Goal: Task Accomplishment & Management: Use online tool/utility

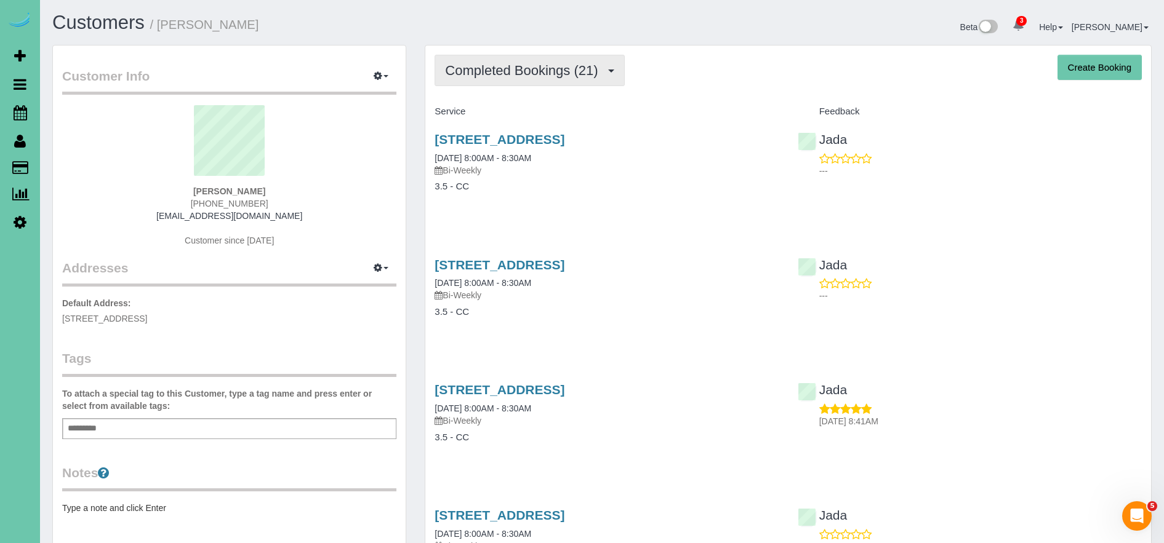
click at [532, 71] on span "Completed Bookings (21)" at bounding box center [524, 70] width 159 height 15
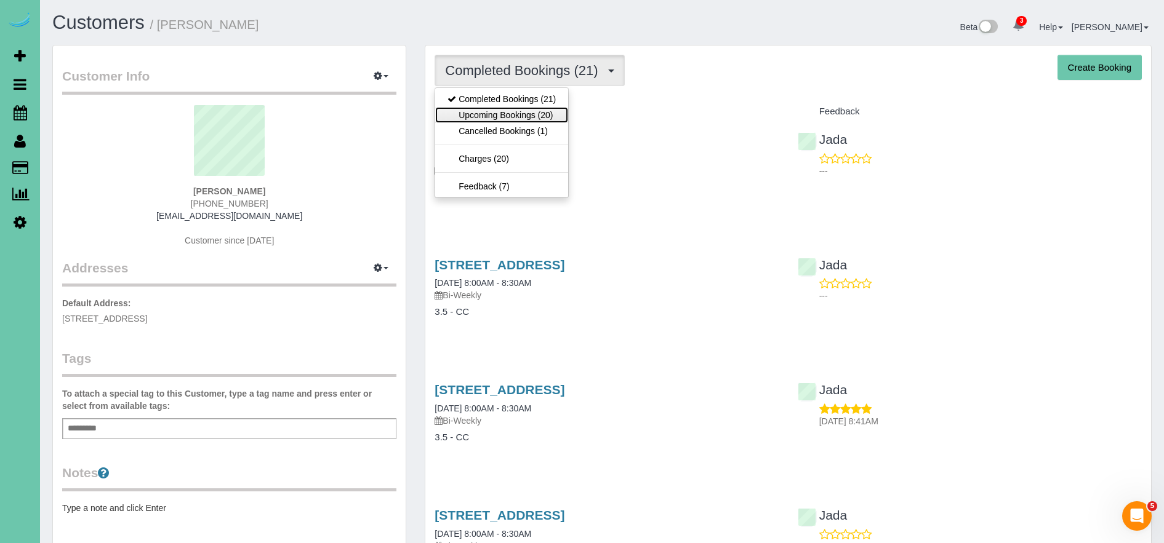
click at [517, 113] on link "Upcoming Bookings (20)" at bounding box center [501, 115] width 133 height 16
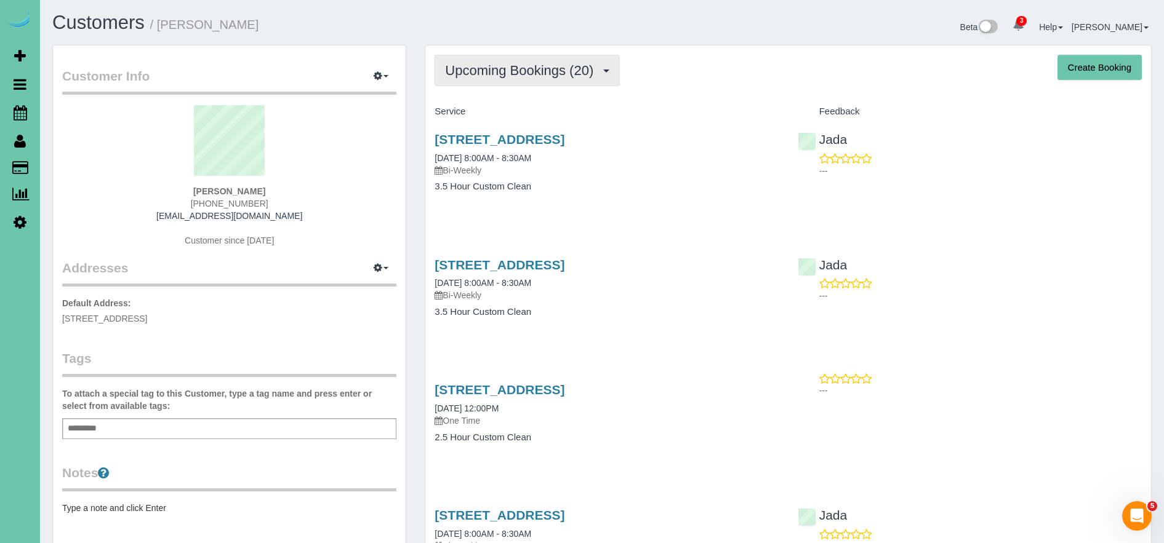
click at [541, 71] on span "Upcoming Bookings (20)" at bounding box center [522, 70] width 154 height 15
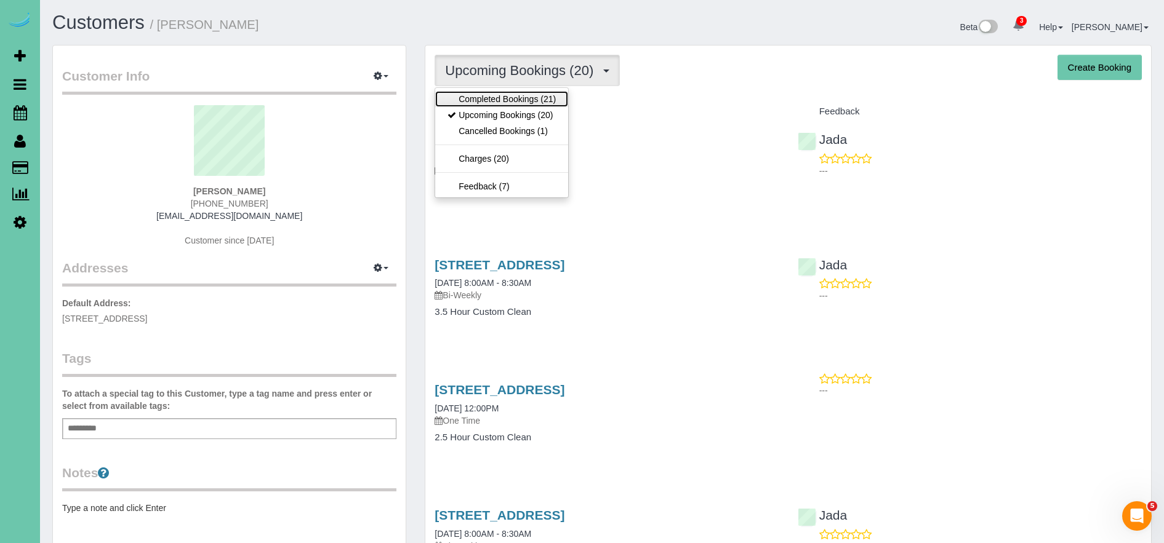
click at [492, 101] on link "Completed Bookings (21)" at bounding box center [501, 99] width 133 height 16
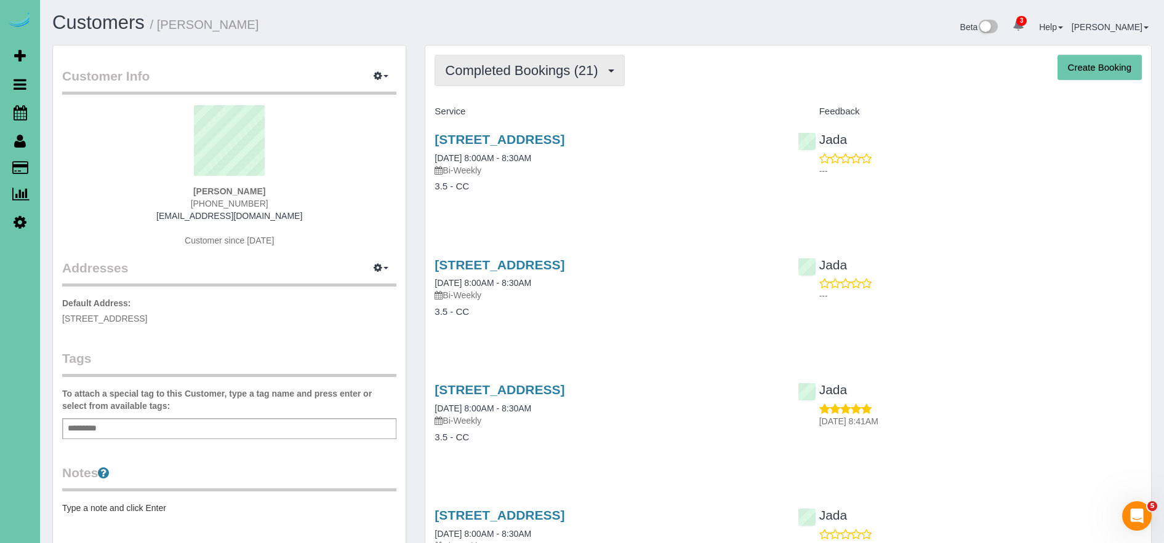
click at [494, 83] on button "Completed Bookings (21)" at bounding box center [529, 70] width 190 height 31
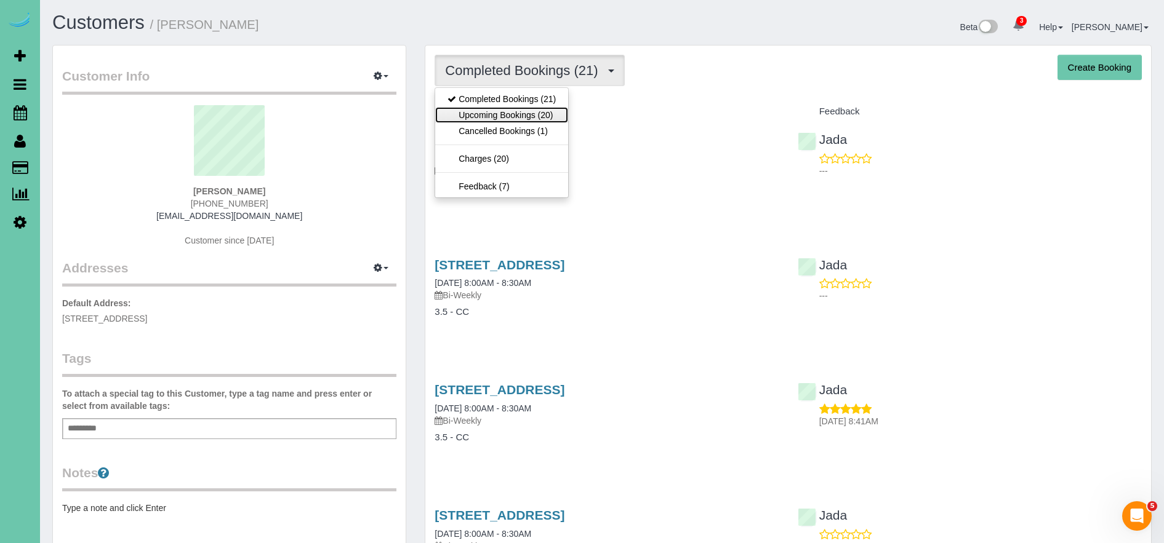
click at [511, 113] on link "Upcoming Bookings (20)" at bounding box center [501, 115] width 133 height 16
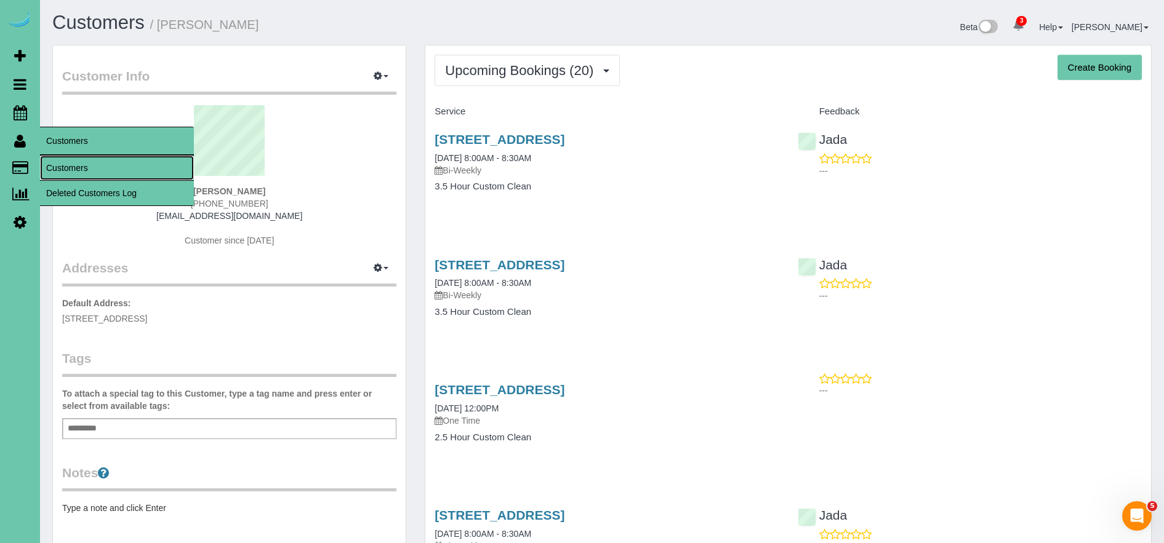
click at [90, 166] on link "Customers" at bounding box center [117, 168] width 154 height 25
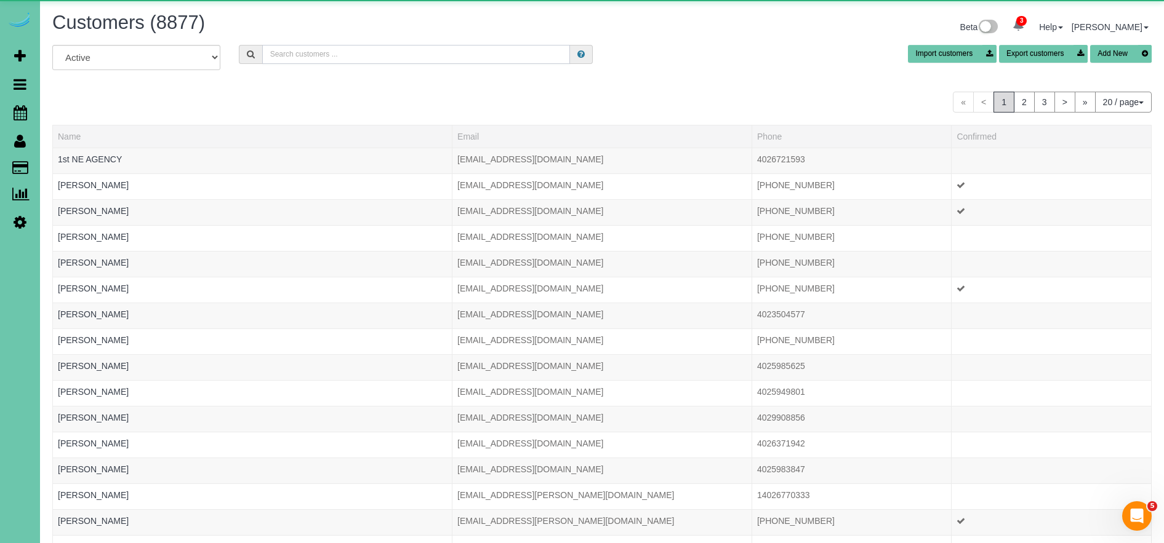
click at [368, 55] on input "text" at bounding box center [416, 54] width 308 height 19
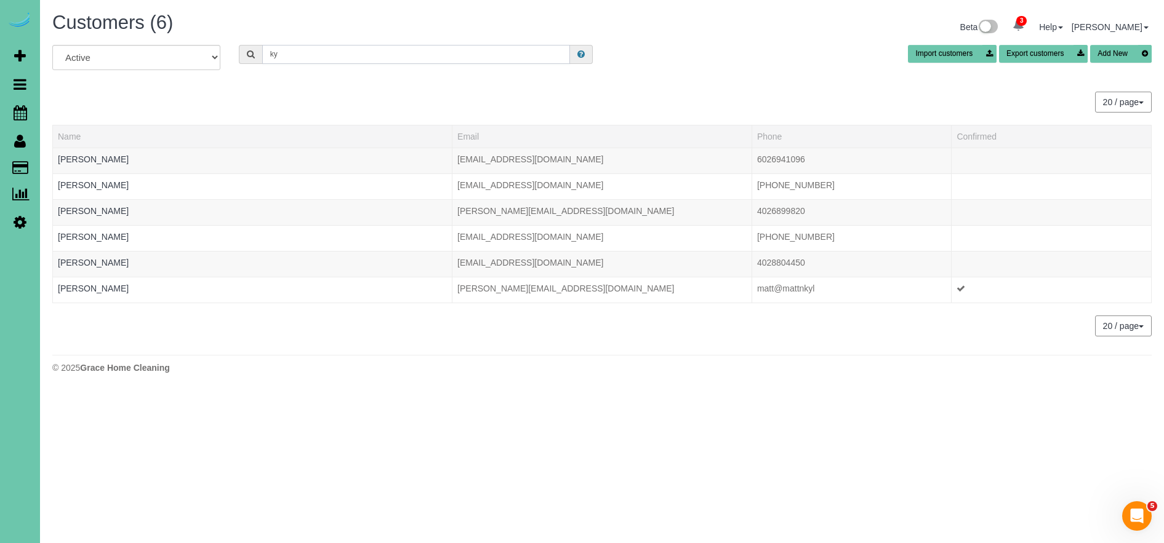
type input "k"
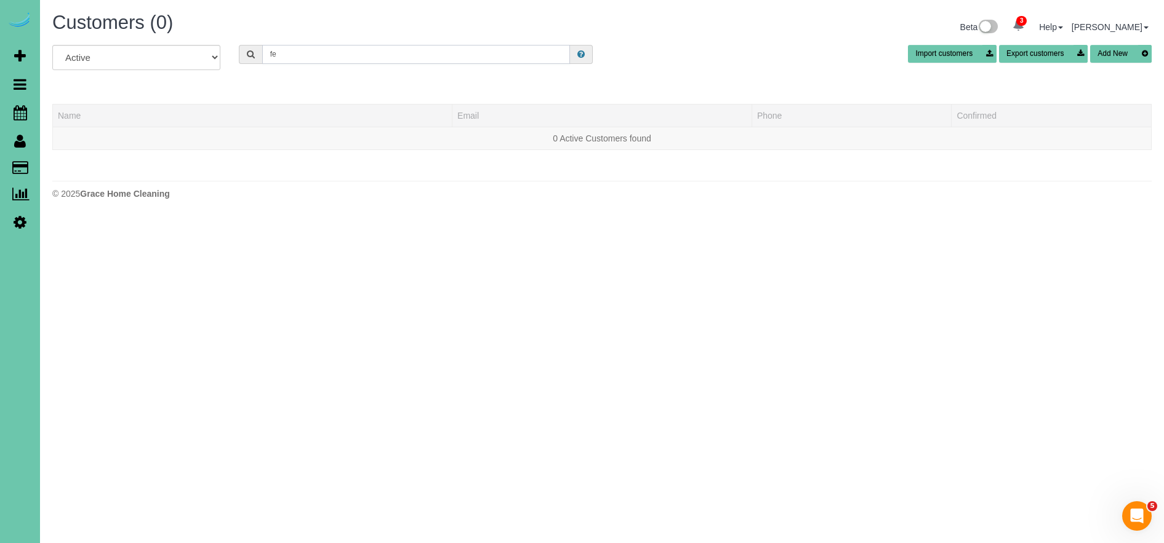
type input "f"
drag, startPoint x: 306, startPoint y: 58, endPoint x: 236, endPoint y: 56, distance: 70.2
click at [236, 56] on div "]" at bounding box center [416, 54] width 372 height 19
paste input "[EMAIL_ADDRESS][DOMAIN_NAME]"
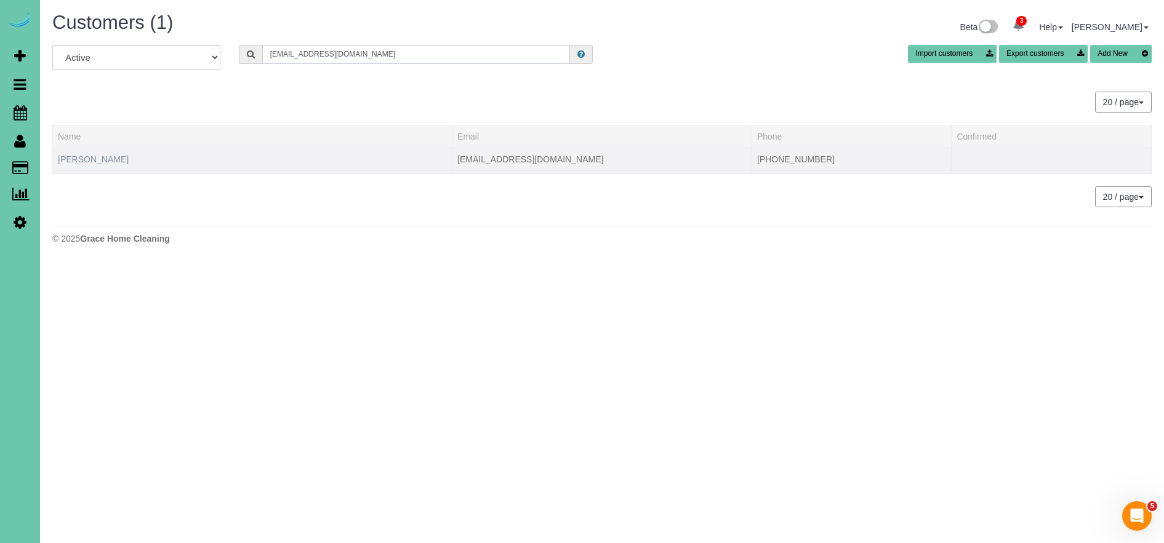
type input "[EMAIL_ADDRESS][DOMAIN_NAME]"
click at [106, 158] on link "[PERSON_NAME]" at bounding box center [93, 159] width 71 height 10
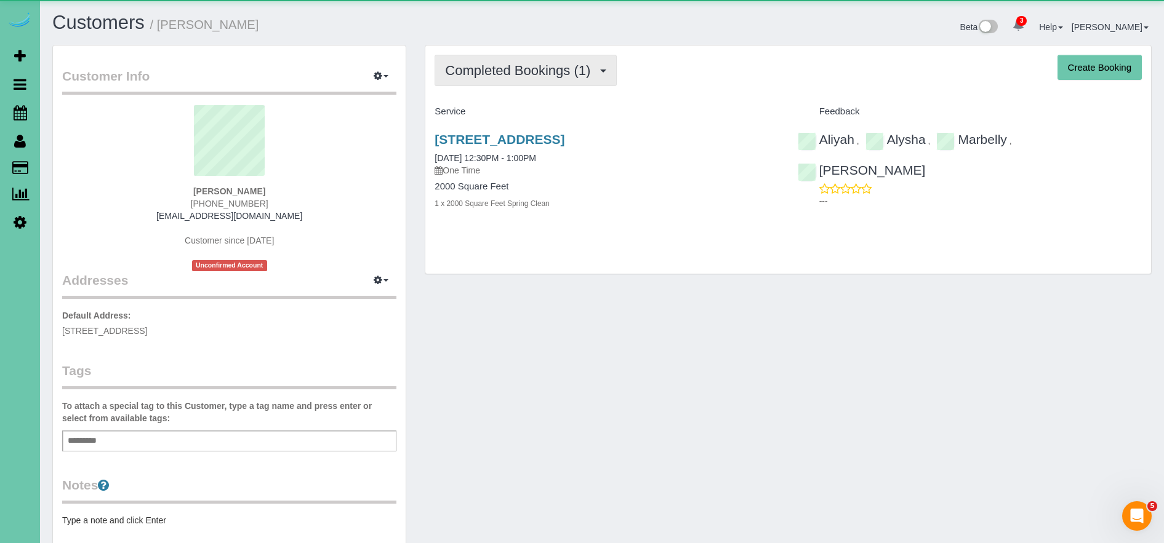
click at [571, 74] on span "Completed Bookings (1)" at bounding box center [520, 70] width 151 height 15
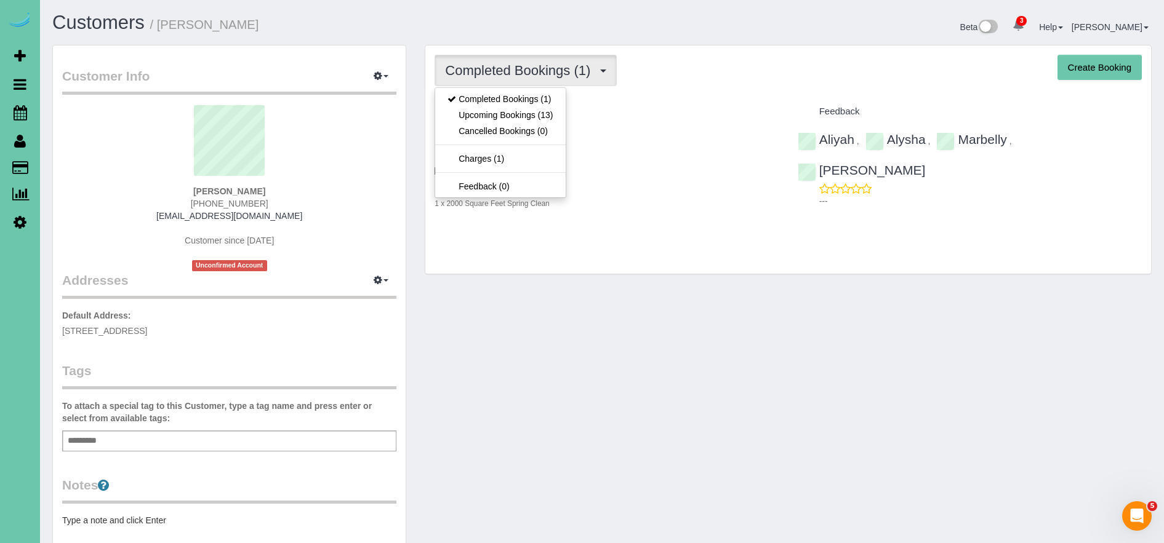
click at [644, 116] on h4 "Service" at bounding box center [606, 111] width 344 height 10
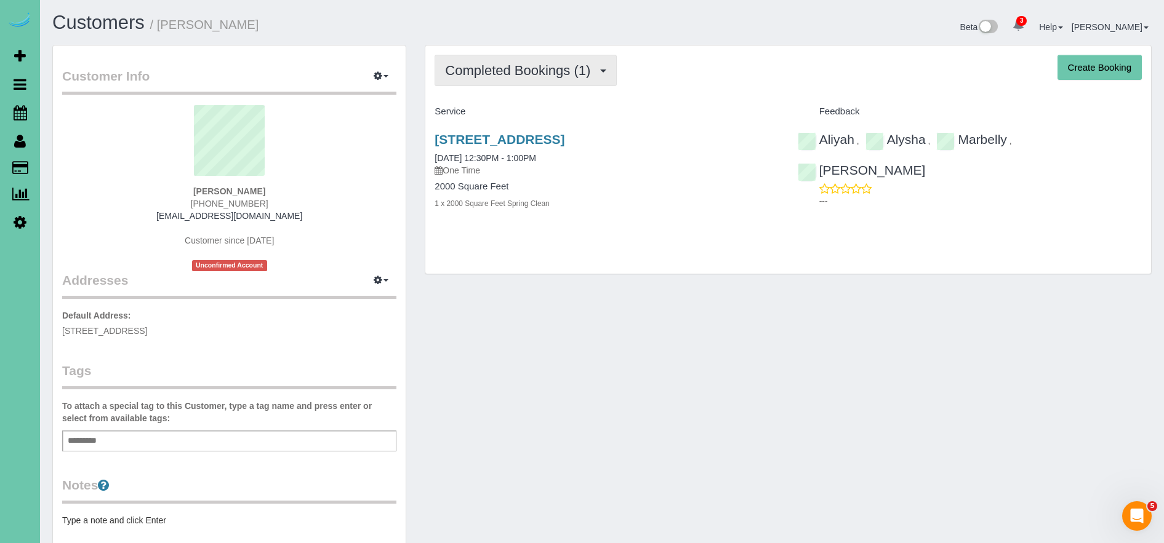
click at [536, 74] on span "Completed Bookings (1)" at bounding box center [520, 70] width 151 height 15
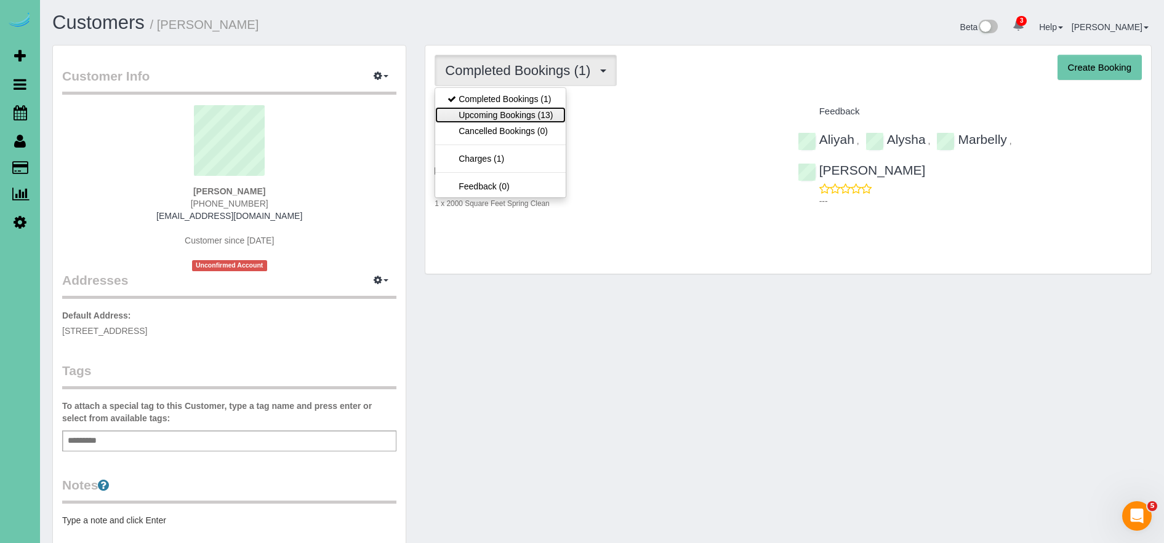
click at [538, 110] on link "Upcoming Bookings (13)" at bounding box center [500, 115] width 130 height 16
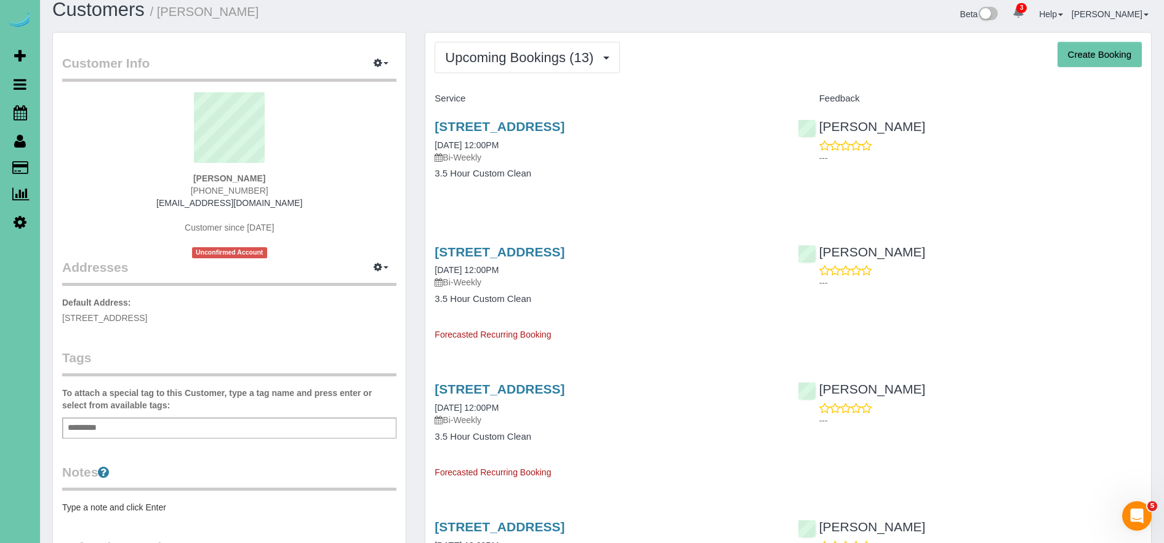
scroll to position [12, 0]
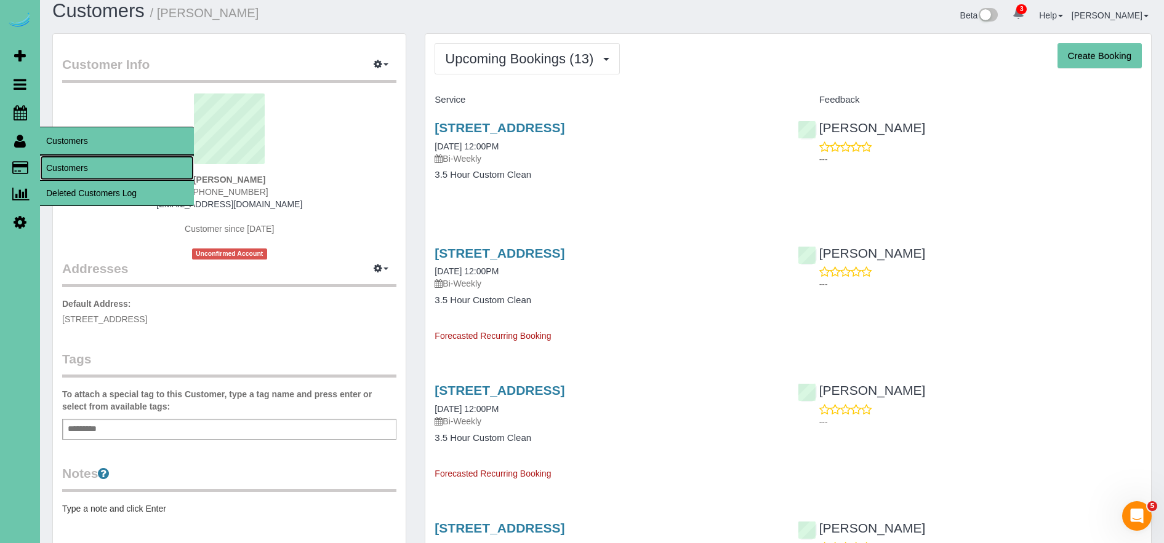
click at [88, 167] on link "Customers" at bounding box center [117, 168] width 154 height 25
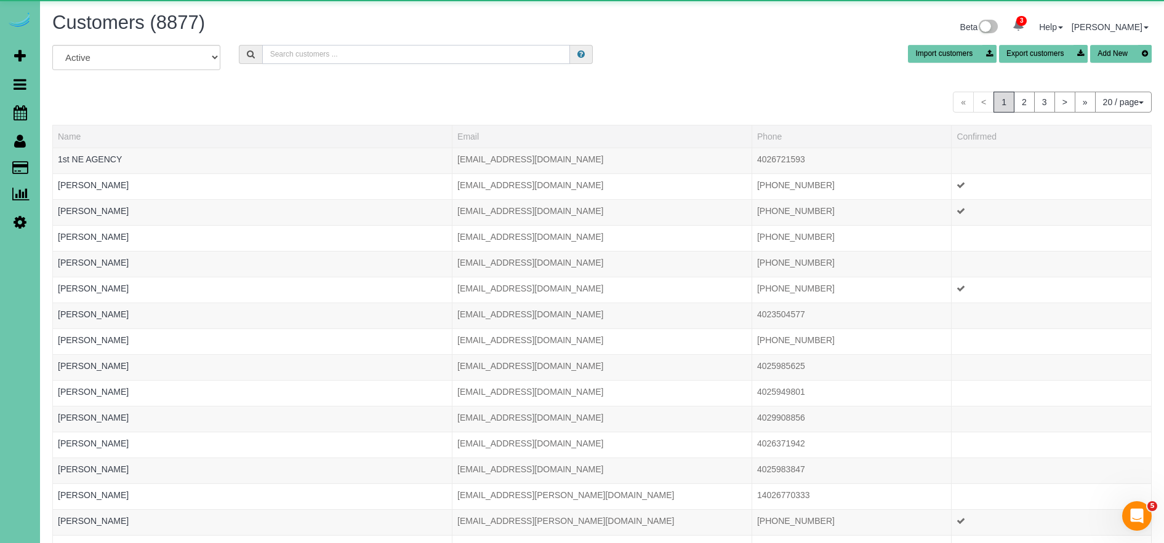
click at [335, 52] on input "text" at bounding box center [416, 54] width 308 height 19
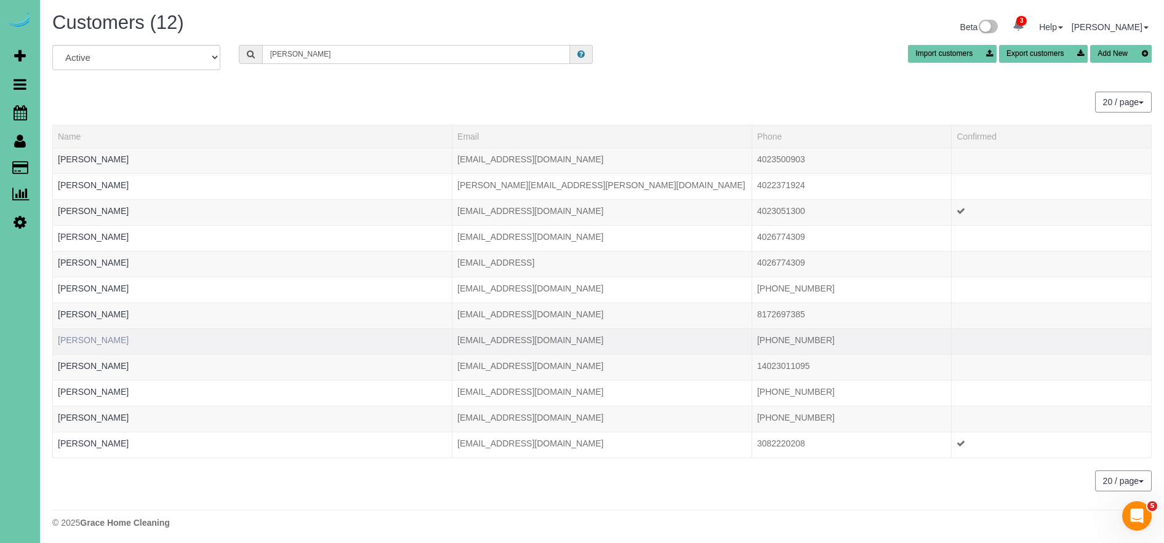
type input "[PERSON_NAME]"
click at [101, 337] on link "[PERSON_NAME]" at bounding box center [93, 340] width 71 height 10
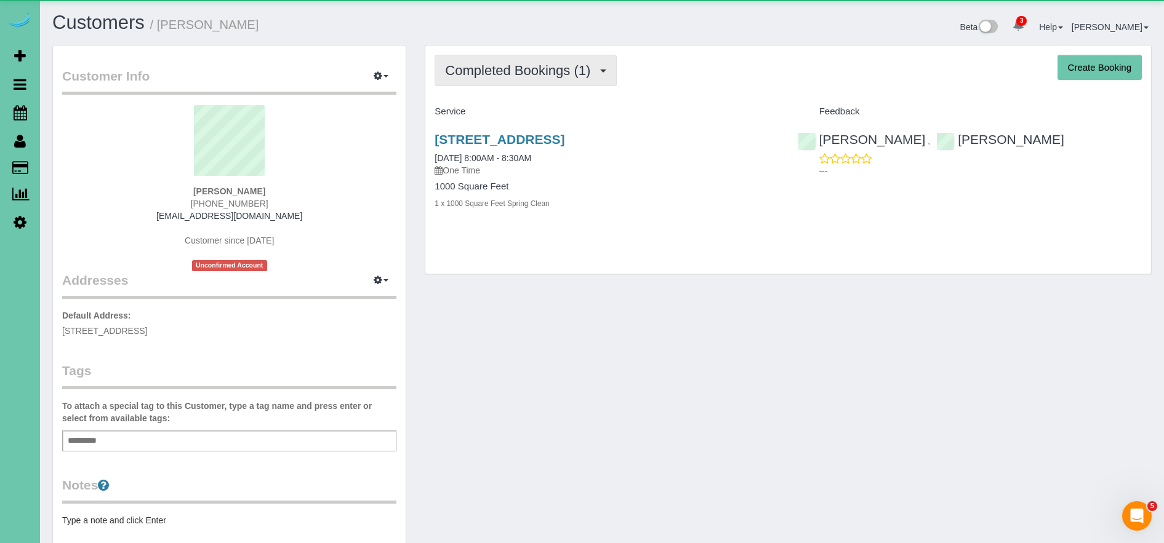
click at [477, 77] on span "Completed Bookings (1)" at bounding box center [520, 70] width 151 height 15
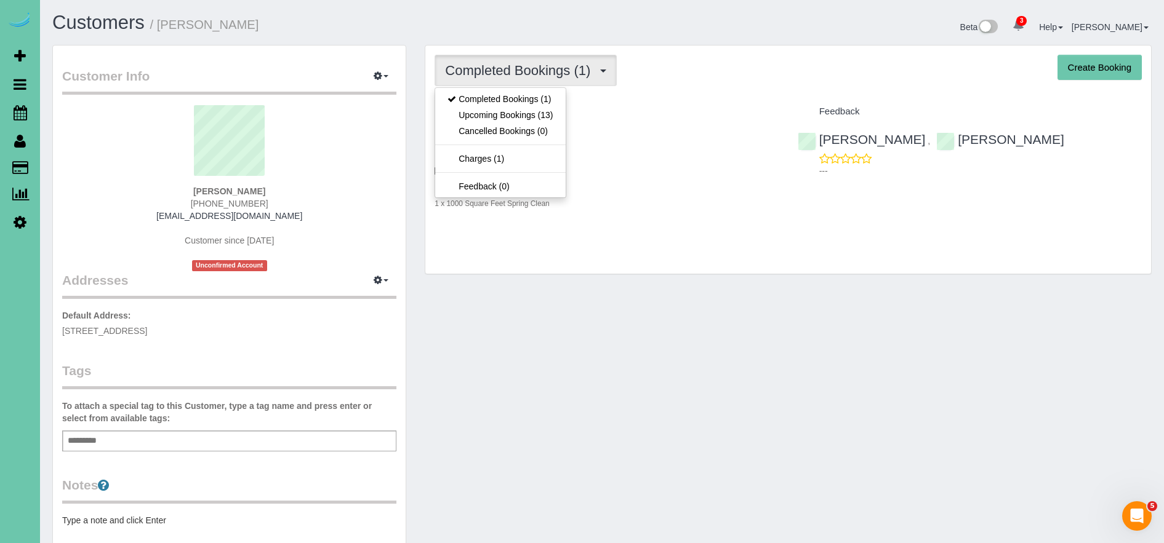
click at [719, 107] on h4 "Service" at bounding box center [606, 111] width 344 height 10
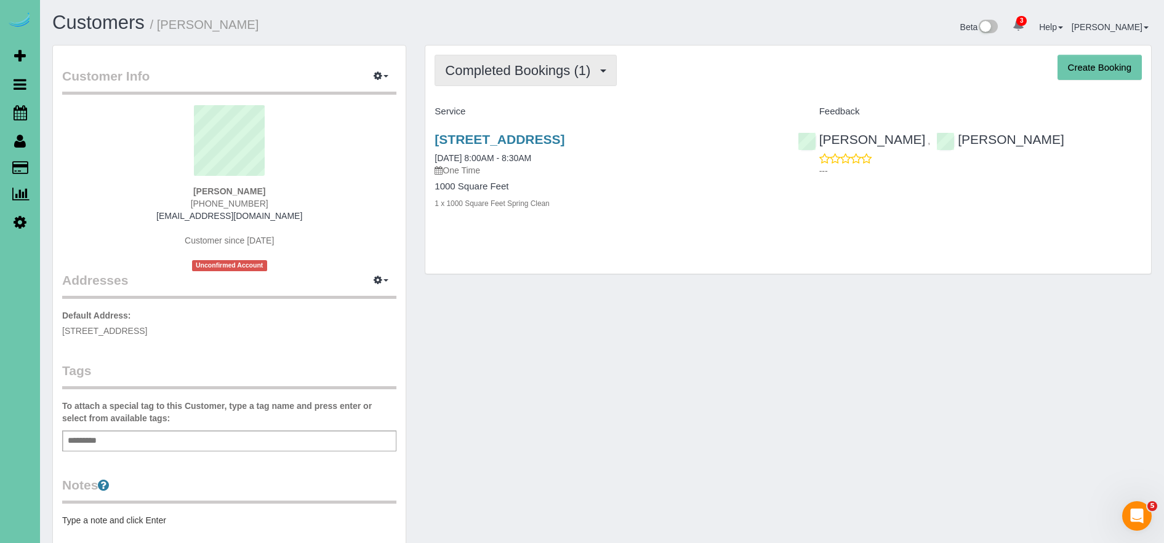
click at [553, 73] on span "Completed Bookings (1)" at bounding box center [520, 70] width 151 height 15
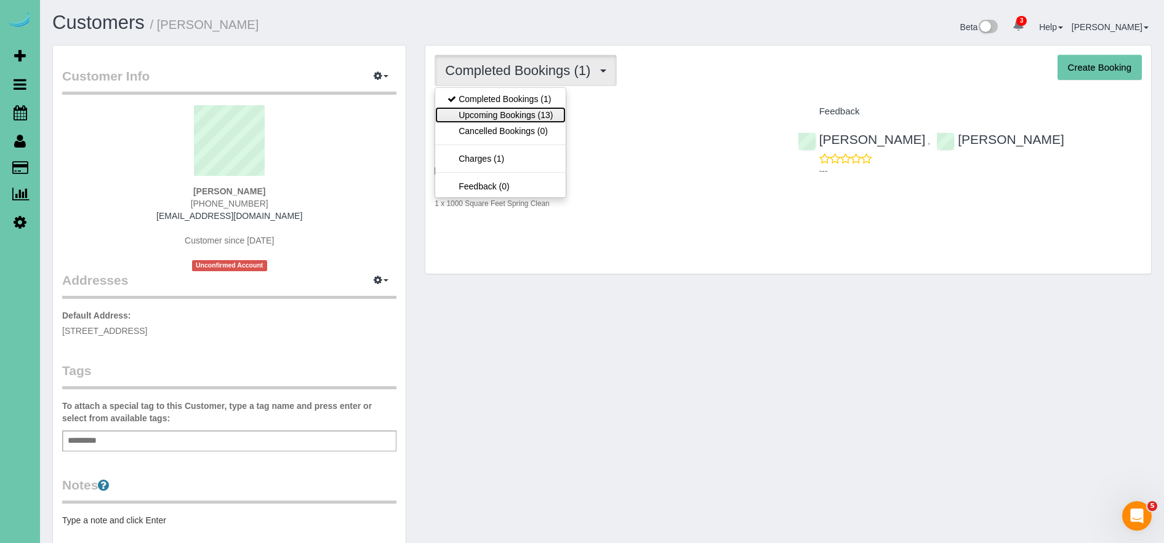
click at [522, 114] on link "Upcoming Bookings (13)" at bounding box center [500, 115] width 130 height 16
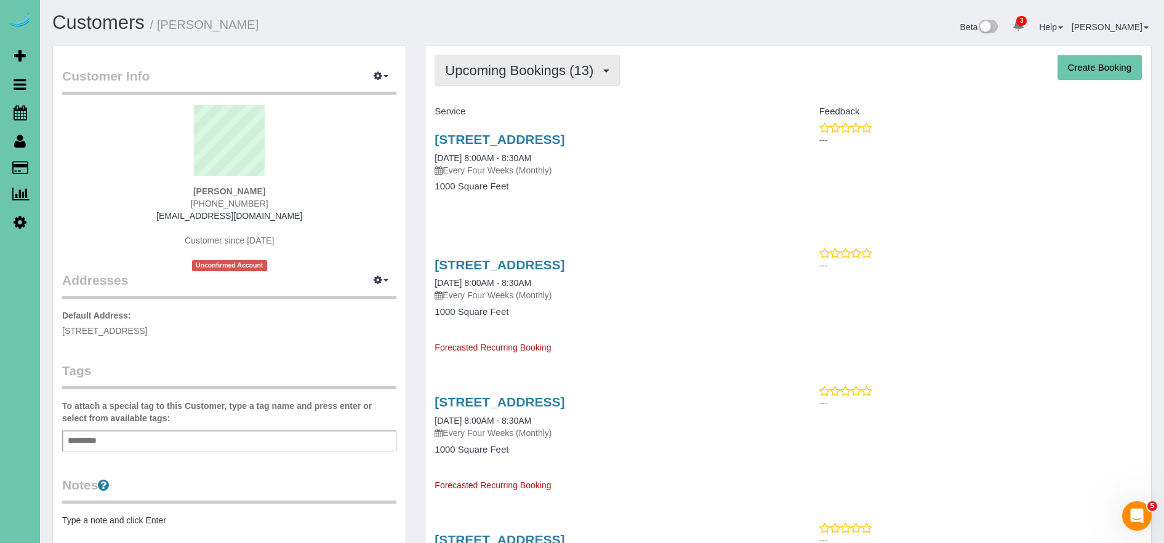
click at [493, 68] on span "Upcoming Bookings (13)" at bounding box center [522, 70] width 154 height 15
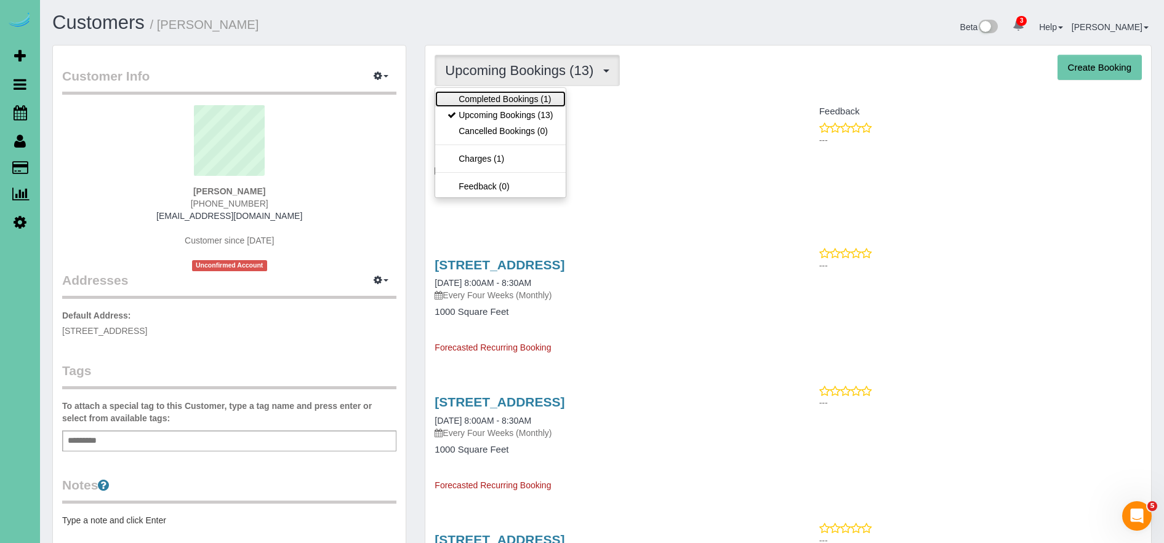
click at [500, 102] on link "Completed Bookings (1)" at bounding box center [500, 99] width 130 height 16
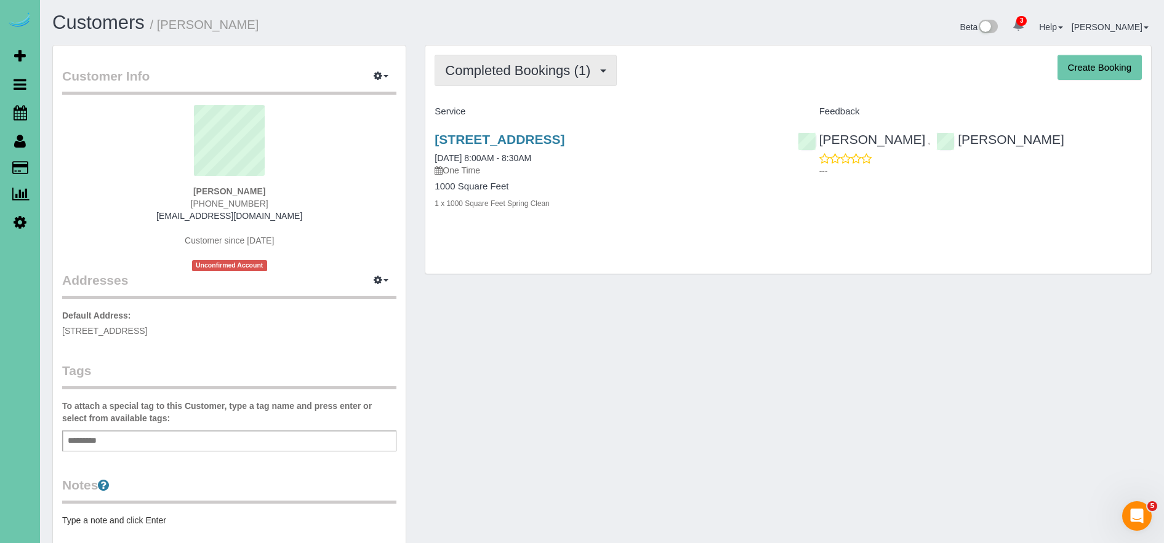
click at [525, 81] on button "Completed Bookings (1)" at bounding box center [525, 70] width 182 height 31
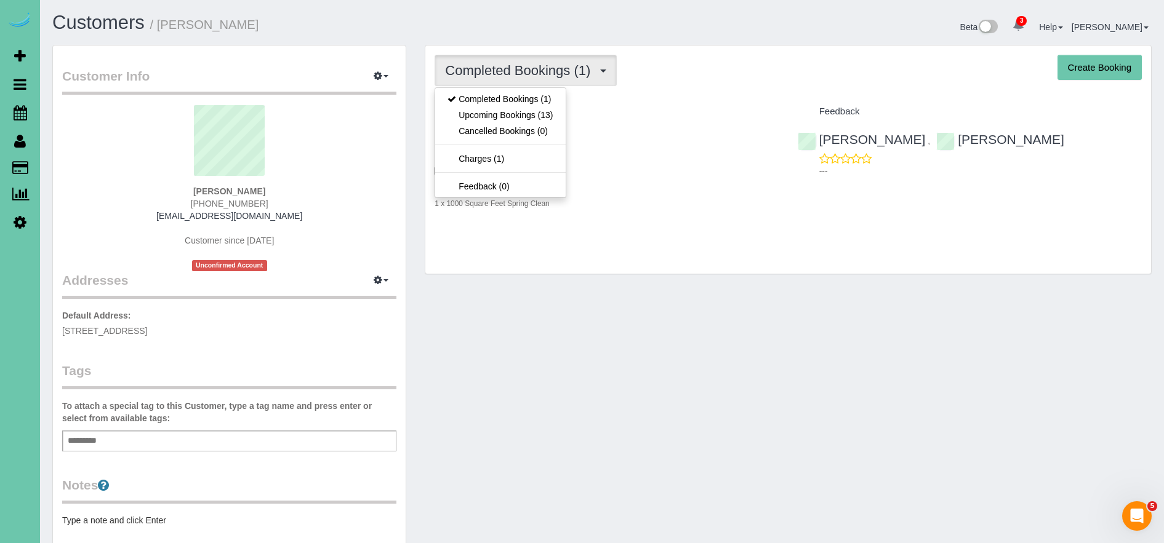
click at [677, 115] on h4 "Service" at bounding box center [606, 111] width 344 height 10
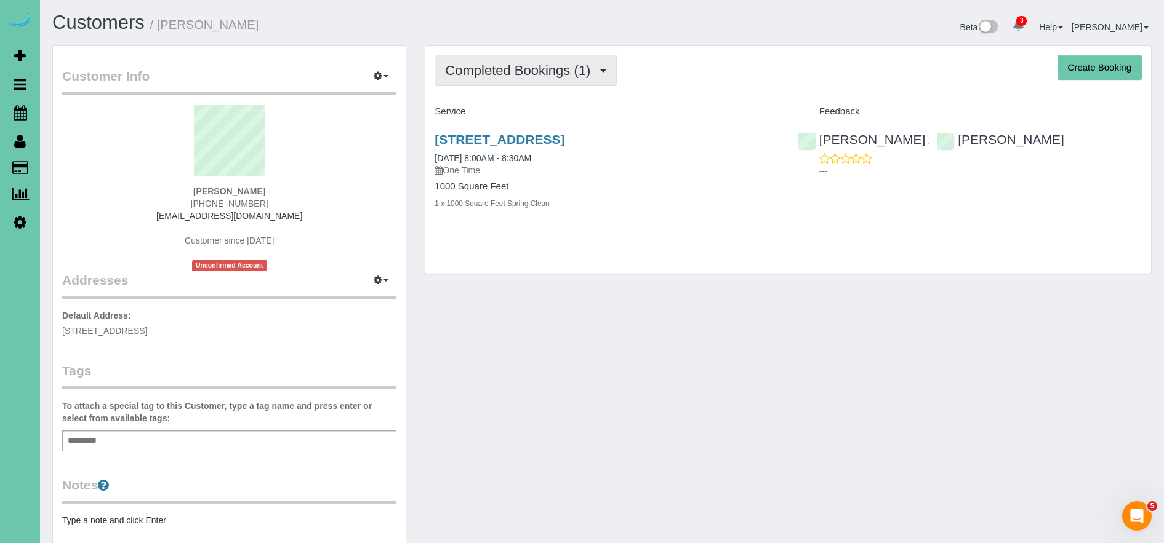
click at [569, 71] on span "Completed Bookings (1)" at bounding box center [520, 70] width 151 height 15
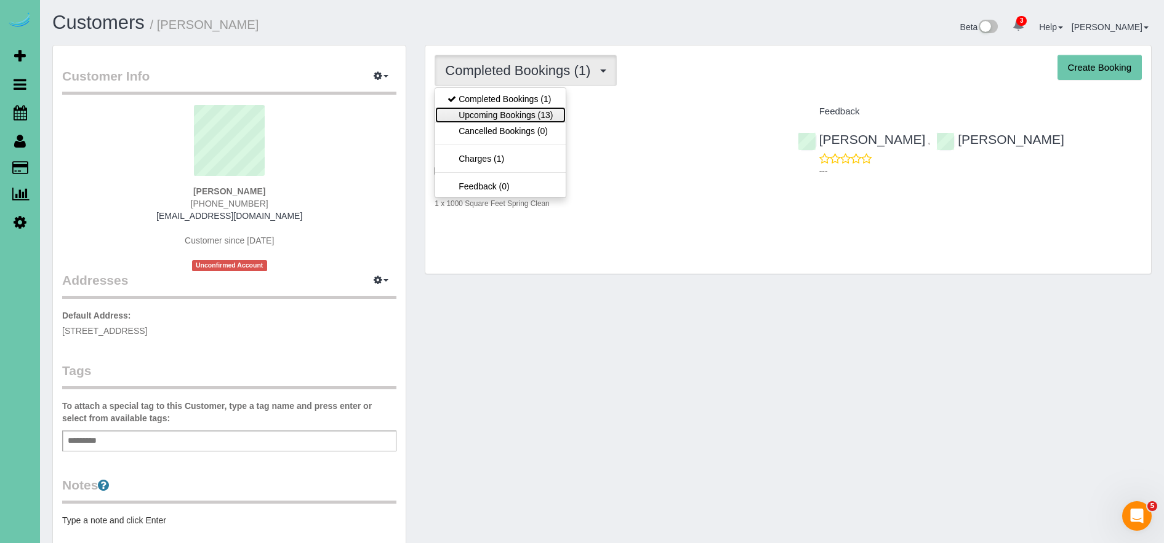
click at [547, 113] on link "Upcoming Bookings (13)" at bounding box center [500, 115] width 130 height 16
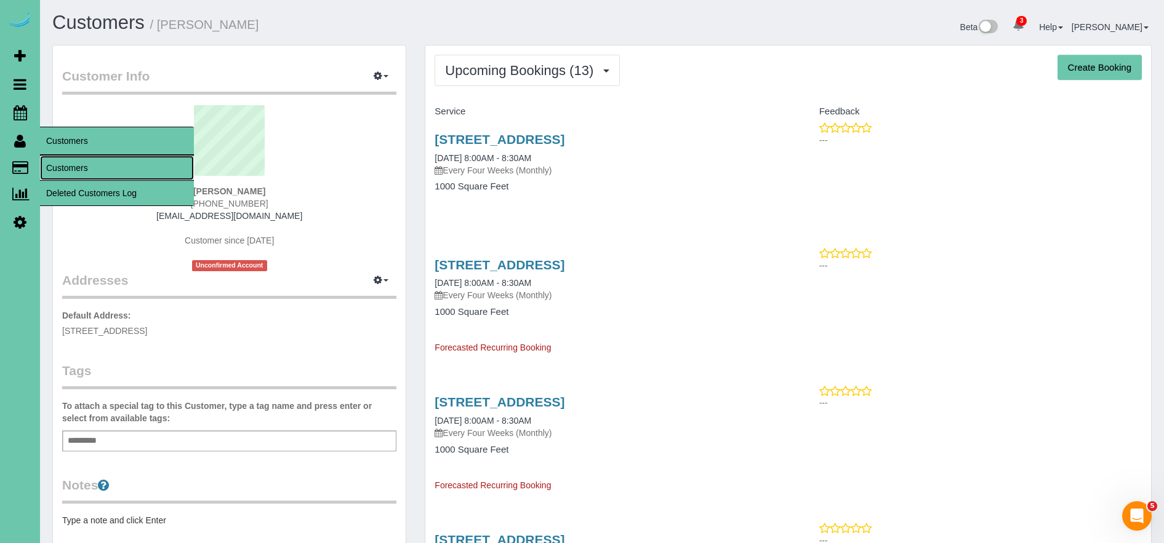
click at [90, 164] on link "Customers" at bounding box center [117, 168] width 154 height 25
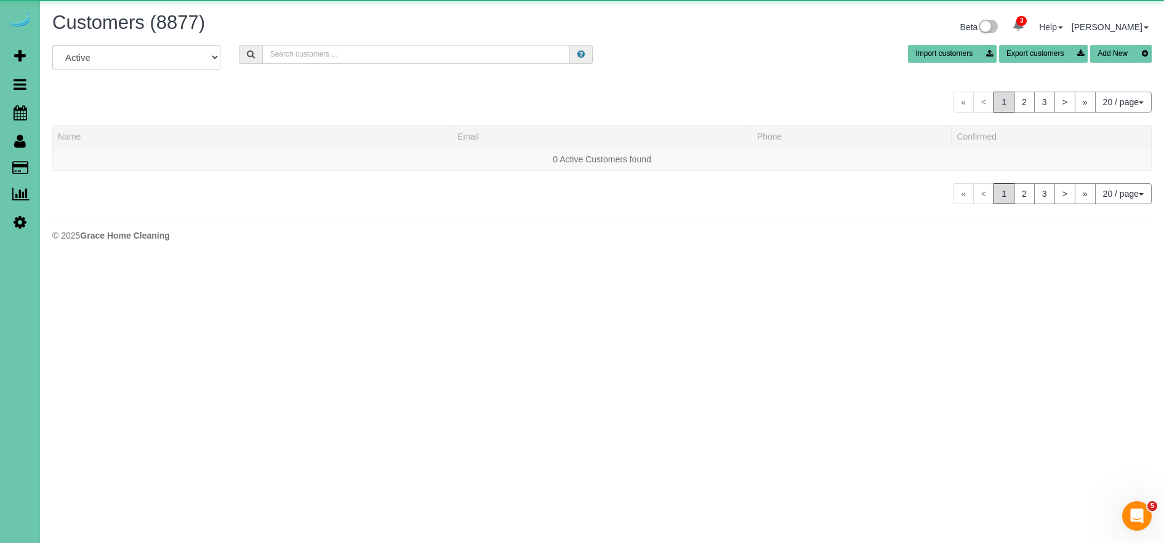
click at [383, 60] on input "text" at bounding box center [416, 54] width 308 height 19
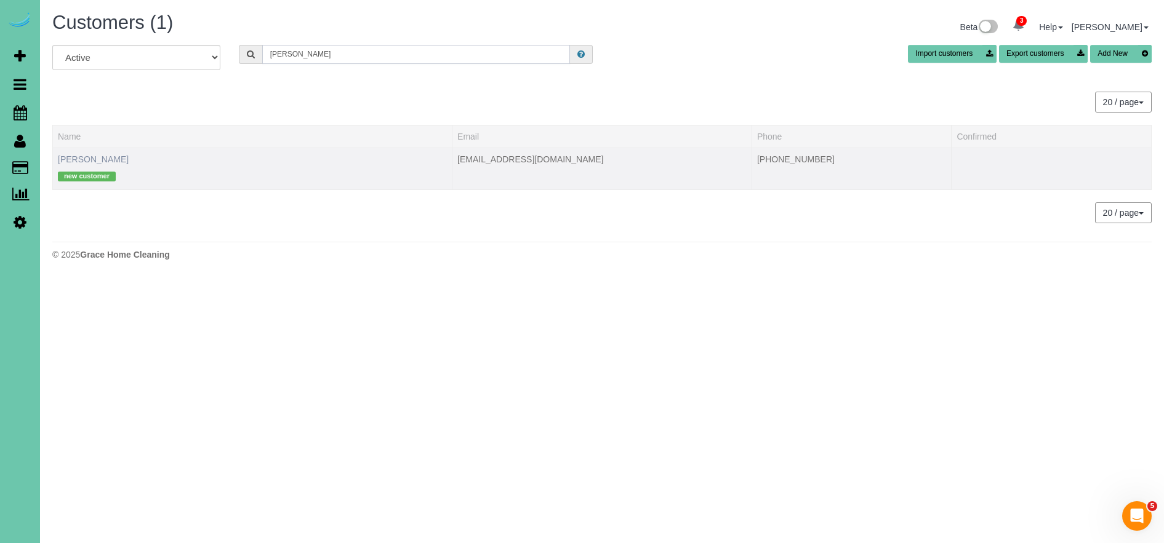
type input "[PERSON_NAME]"
click at [82, 156] on link "[PERSON_NAME]" at bounding box center [93, 159] width 71 height 10
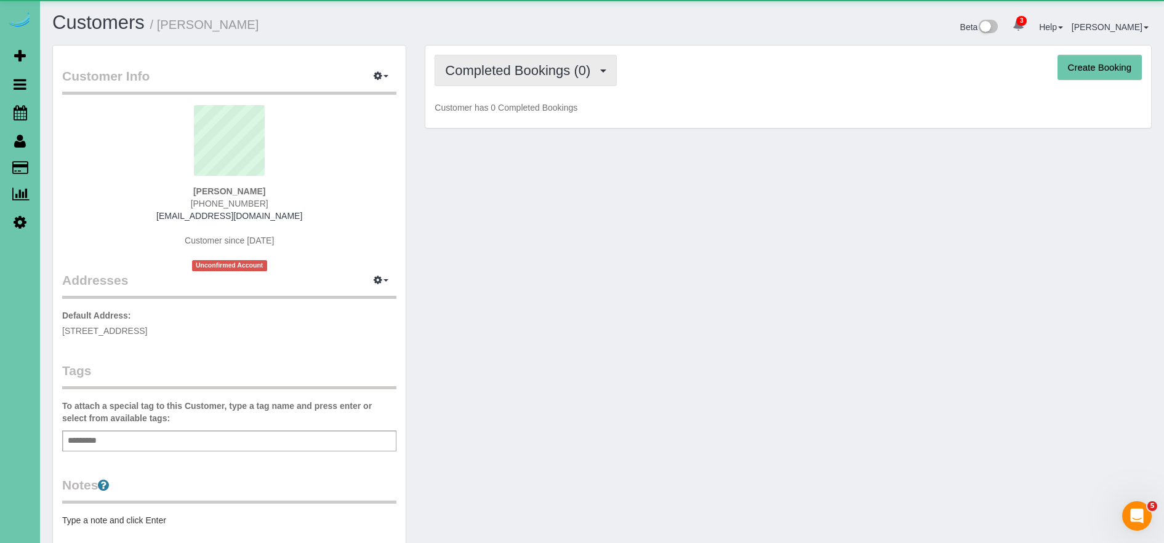
click at [476, 75] on span "Completed Bookings (0)" at bounding box center [520, 70] width 151 height 15
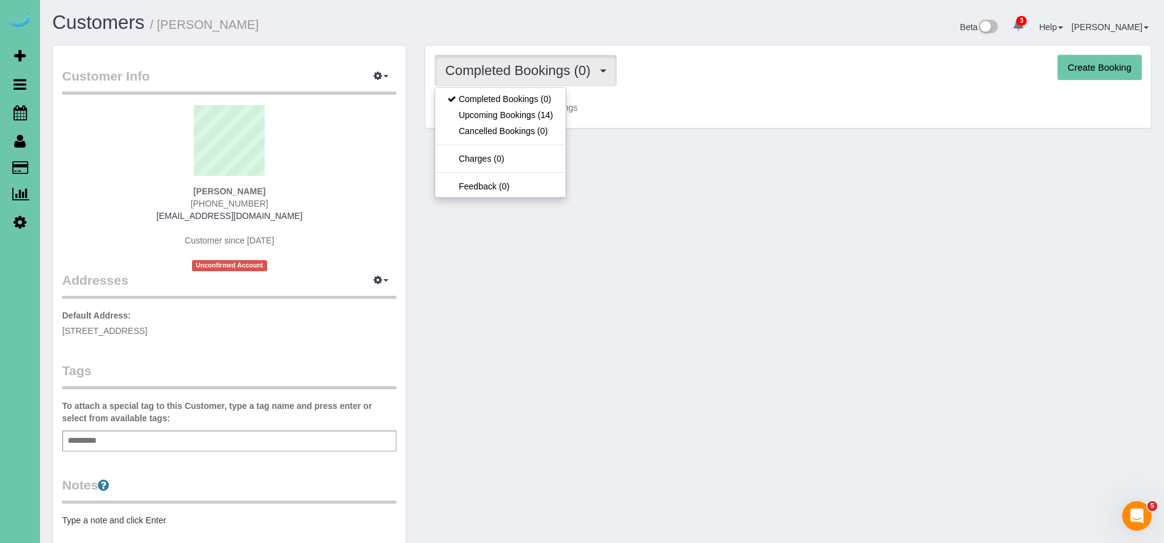
click at [644, 157] on div "Customer Info Edit Contact Info Send Message Email Preferences Special Sales Ta…" at bounding box center [601, 401] width 1117 height 713
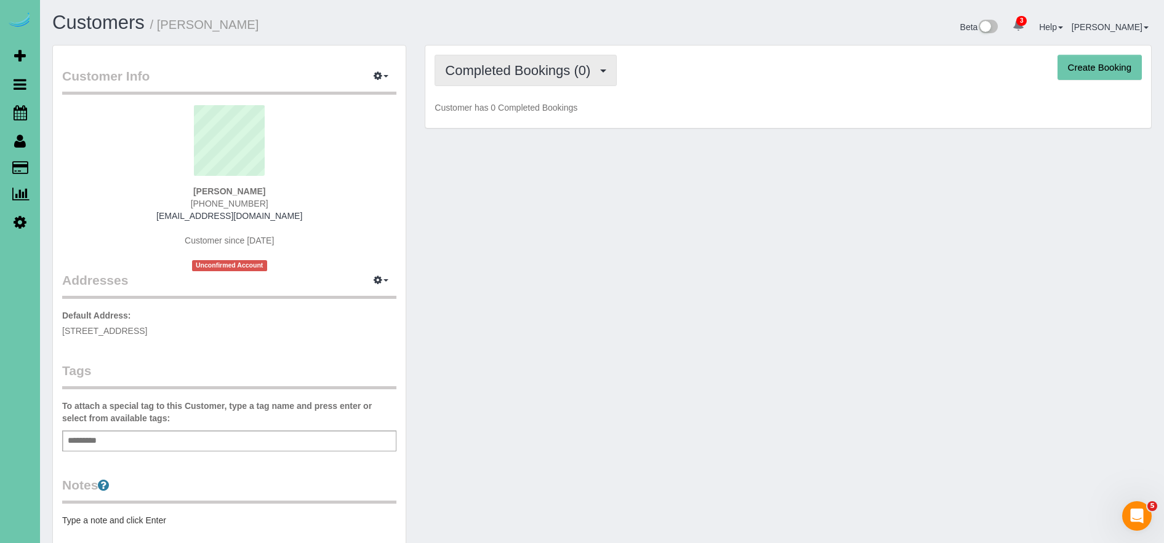
click at [511, 79] on button "Completed Bookings (0)" at bounding box center [525, 70] width 182 height 31
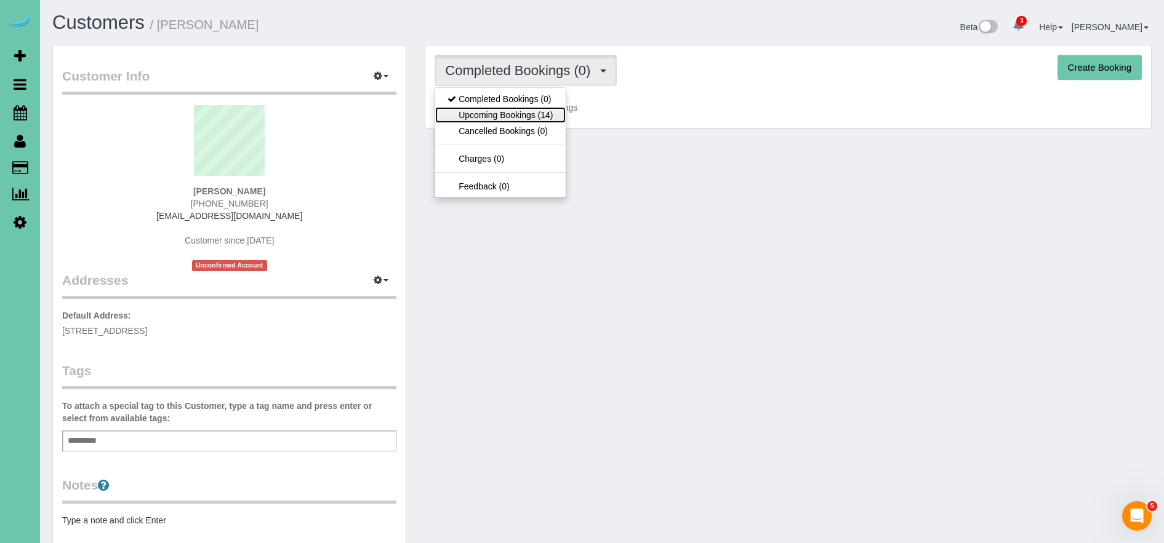
click at [521, 118] on link "Upcoming Bookings (14)" at bounding box center [500, 115] width 130 height 16
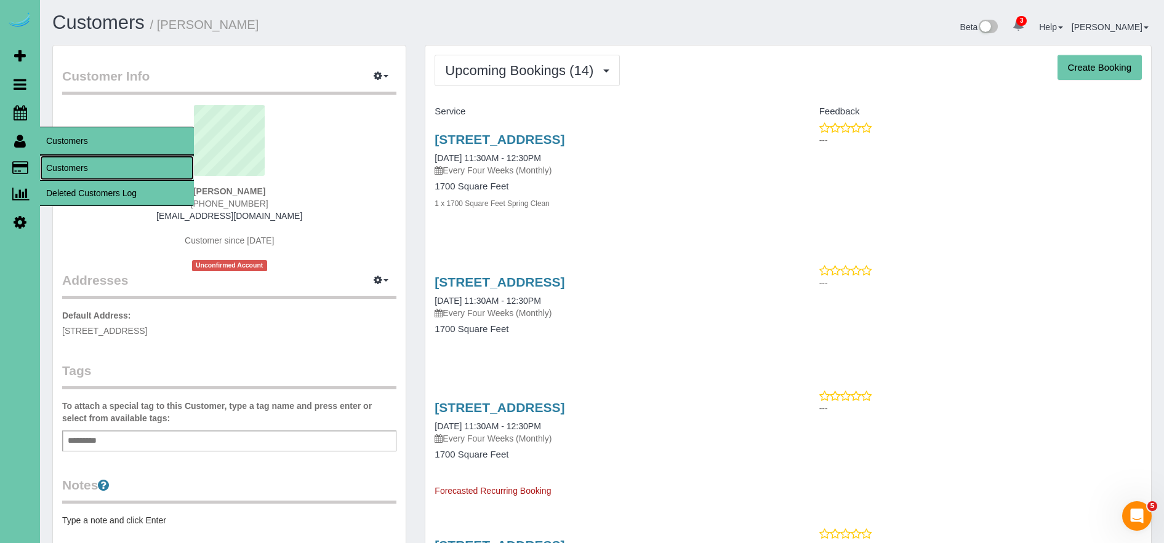
drag, startPoint x: 89, startPoint y: 169, endPoint x: 101, endPoint y: 143, distance: 29.2
click at [89, 169] on link "Customers" at bounding box center [117, 168] width 154 height 25
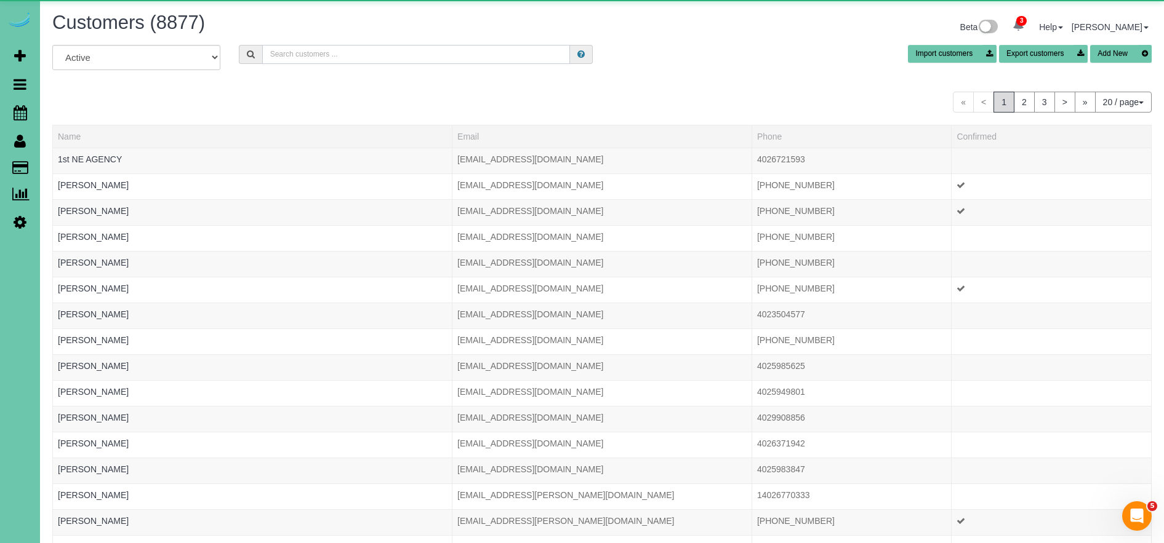
click at [314, 54] on input "text" at bounding box center [416, 54] width 308 height 19
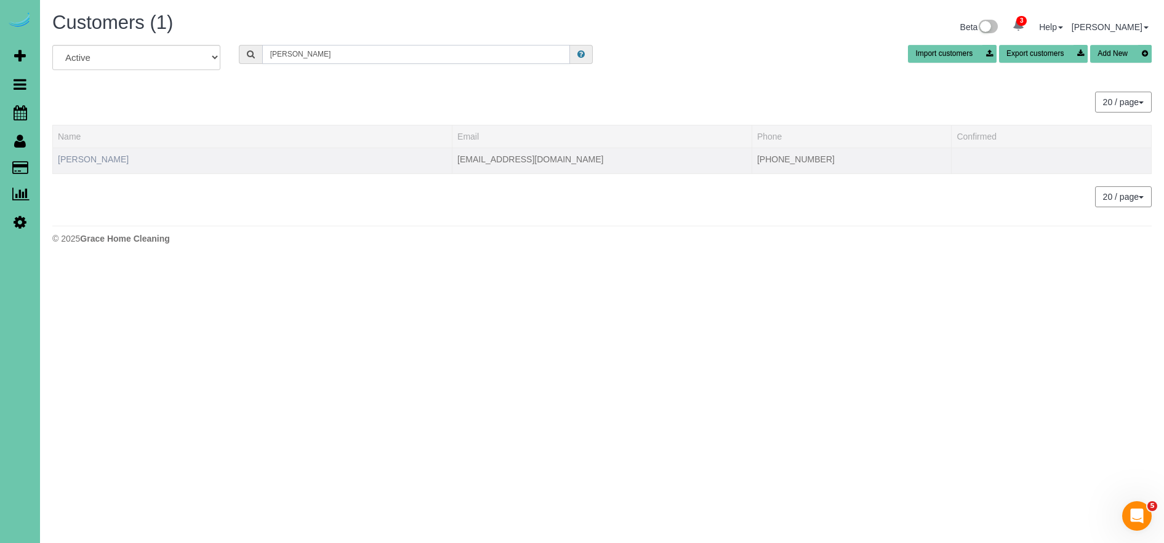
type input "[PERSON_NAME]"
click at [94, 158] on link "[PERSON_NAME]" at bounding box center [93, 159] width 71 height 10
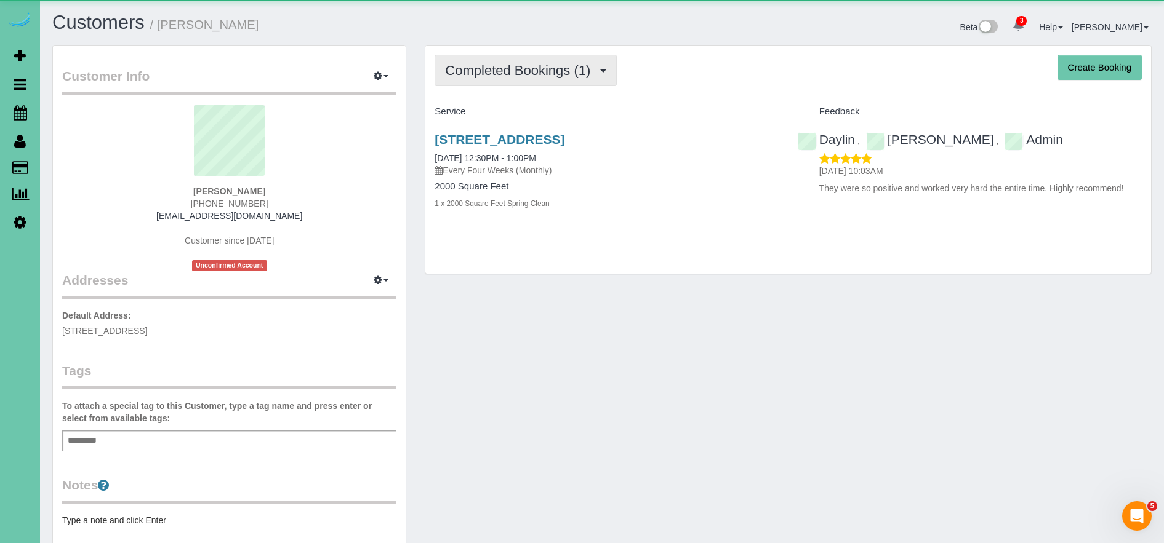
click at [571, 72] on span "Completed Bookings (1)" at bounding box center [520, 70] width 151 height 15
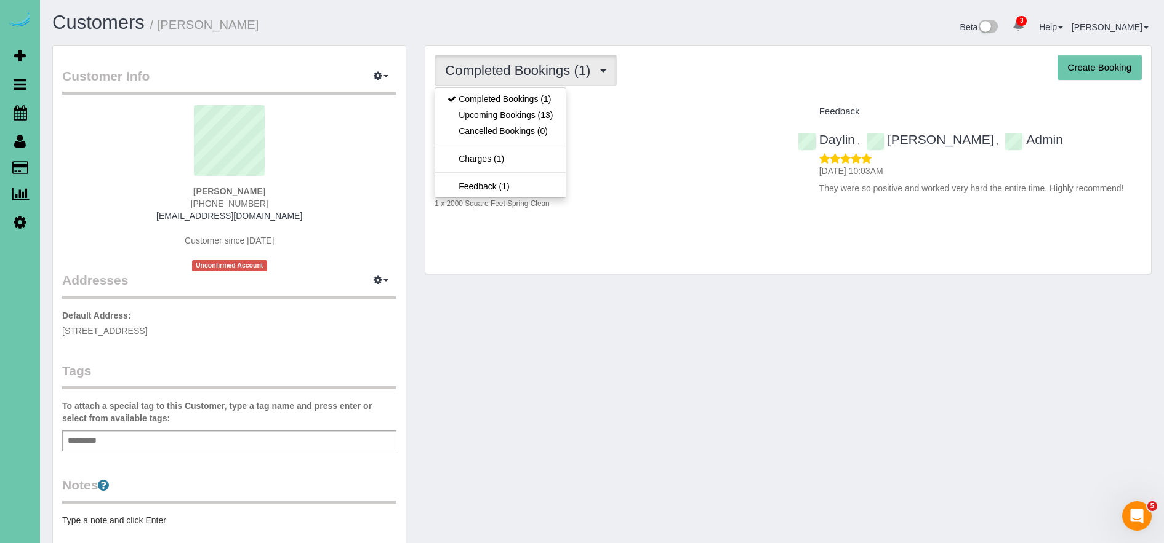
click at [702, 110] on h4 "Service" at bounding box center [606, 111] width 344 height 10
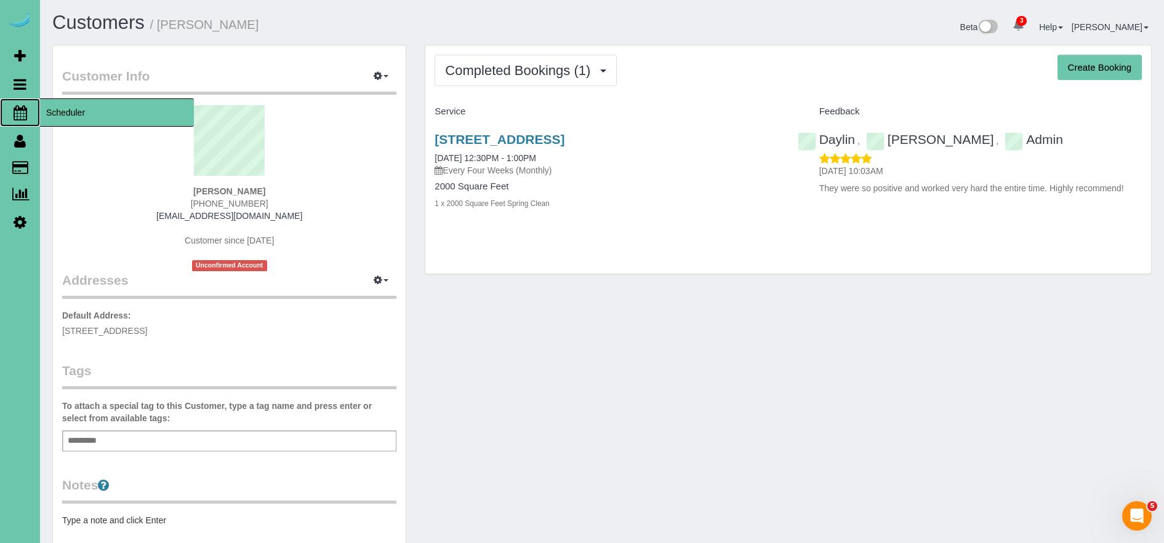
click at [66, 114] on span "Scheduler" at bounding box center [117, 112] width 154 height 28
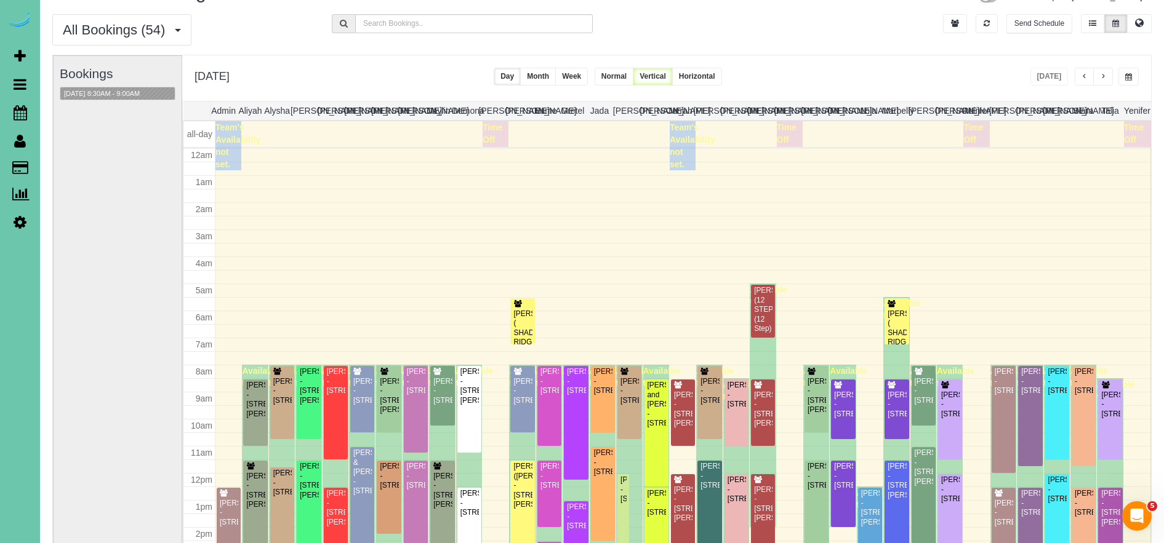
scroll to position [163, 0]
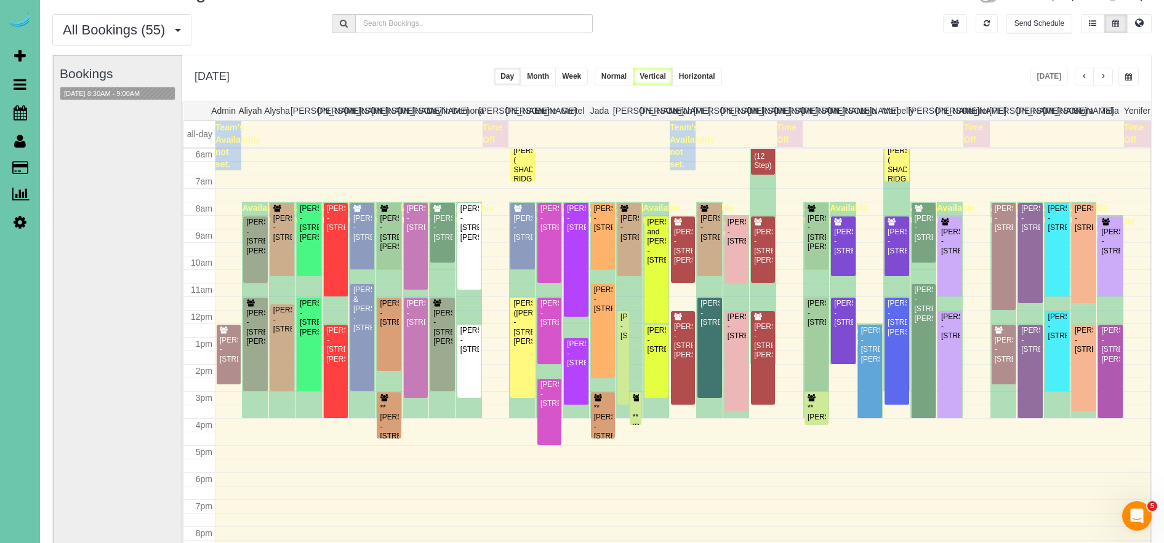
click at [1133, 76] on button "button" at bounding box center [1128, 77] width 20 height 18
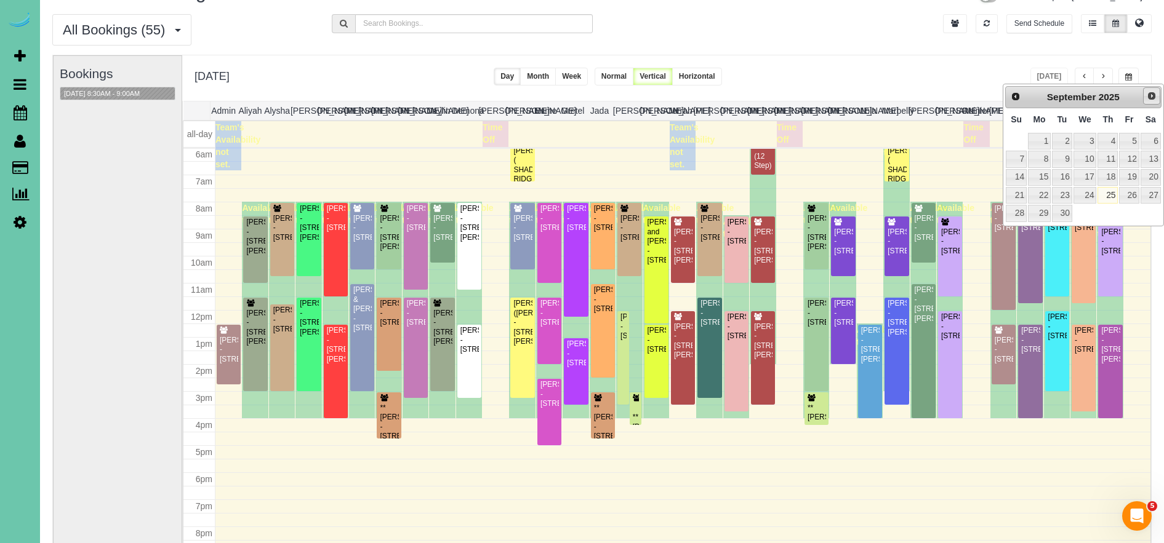
click at [1153, 95] on span "Next" at bounding box center [1151, 96] width 10 height 10
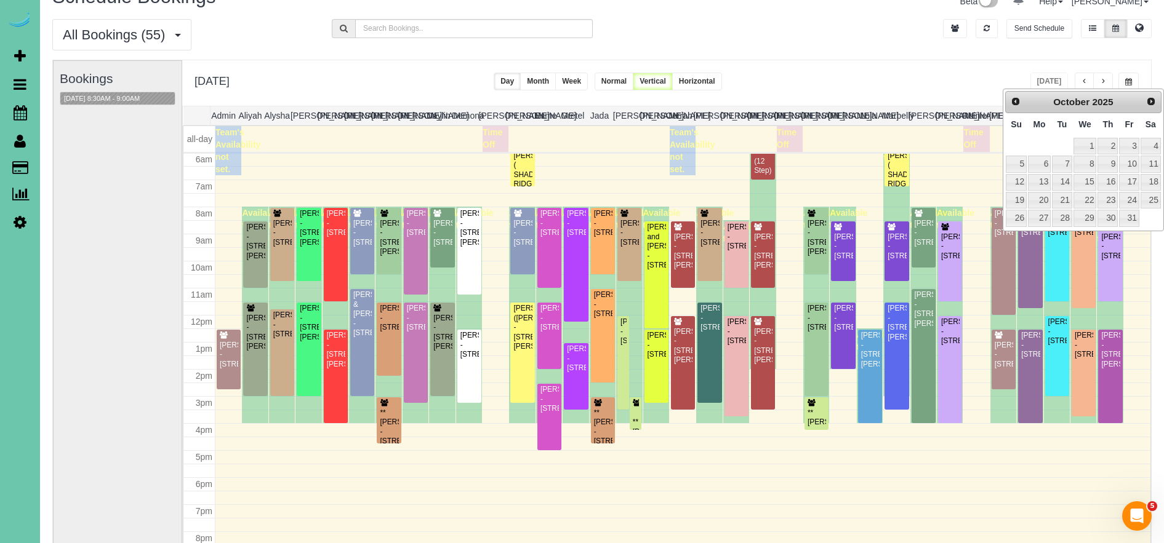
click at [955, 79] on div "**********" at bounding box center [666, 83] width 968 height 46
